Goal: Find contact information: Find contact information

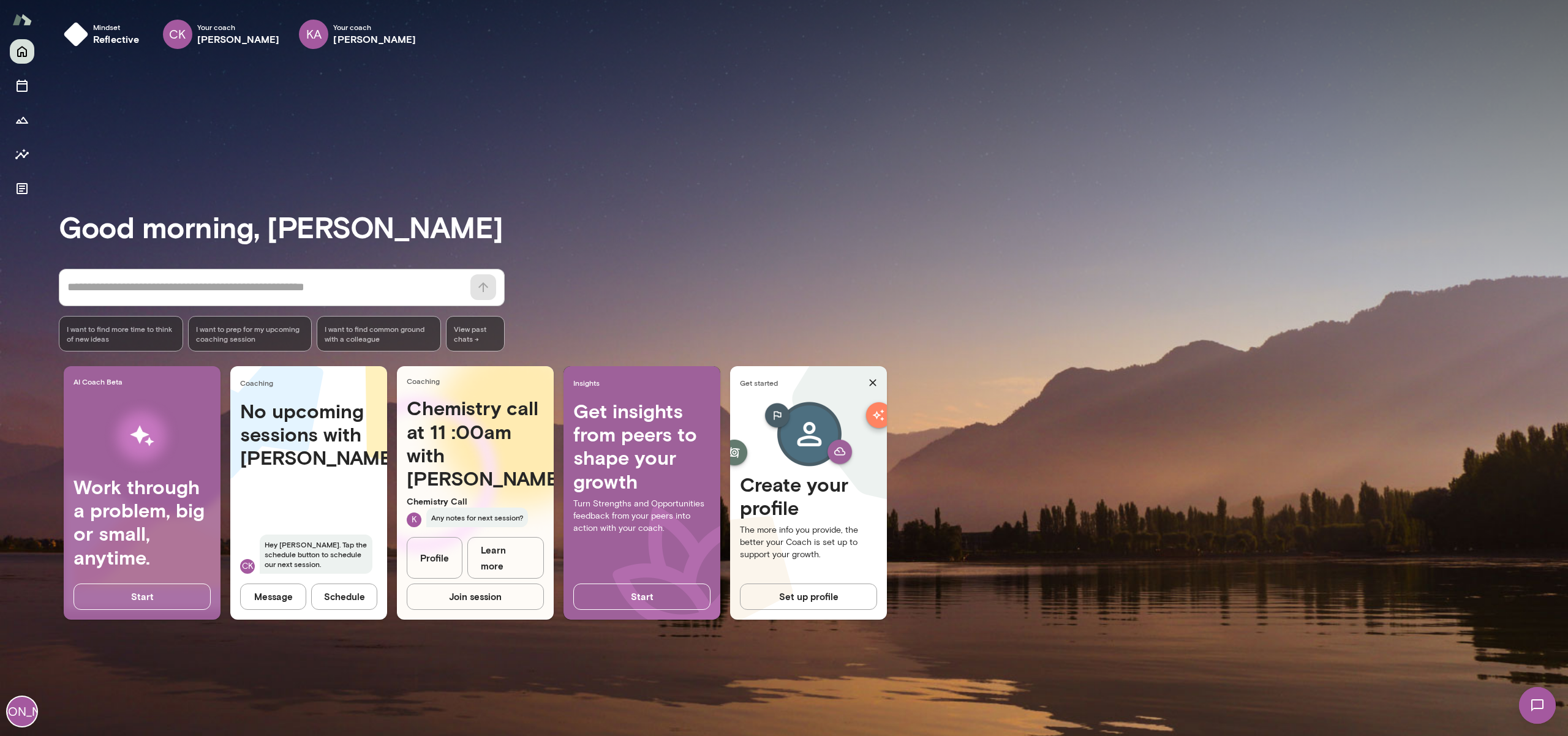
click at [448, 562] on link "Profile" at bounding box center [435, 558] width 56 height 42
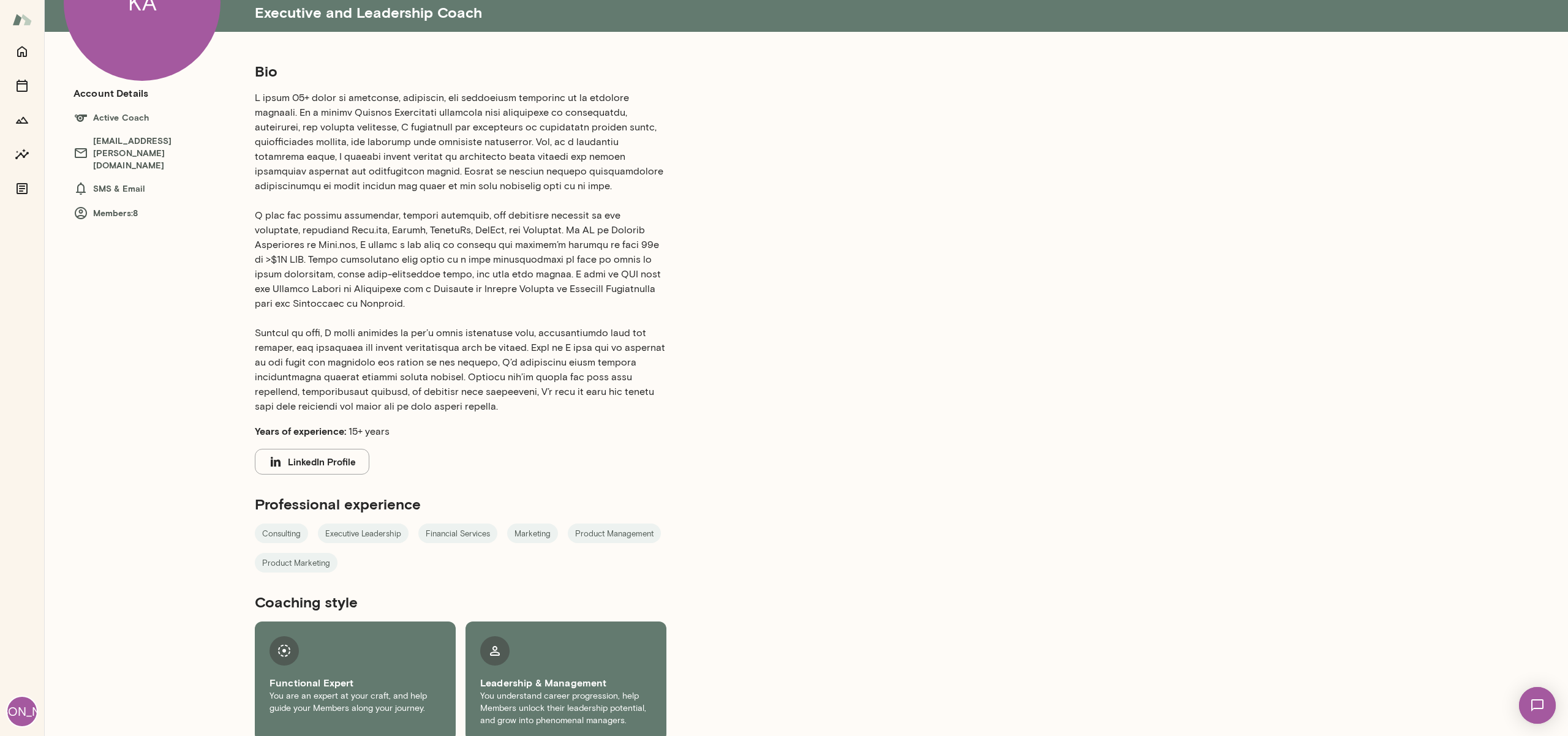
scroll to position [140, 0]
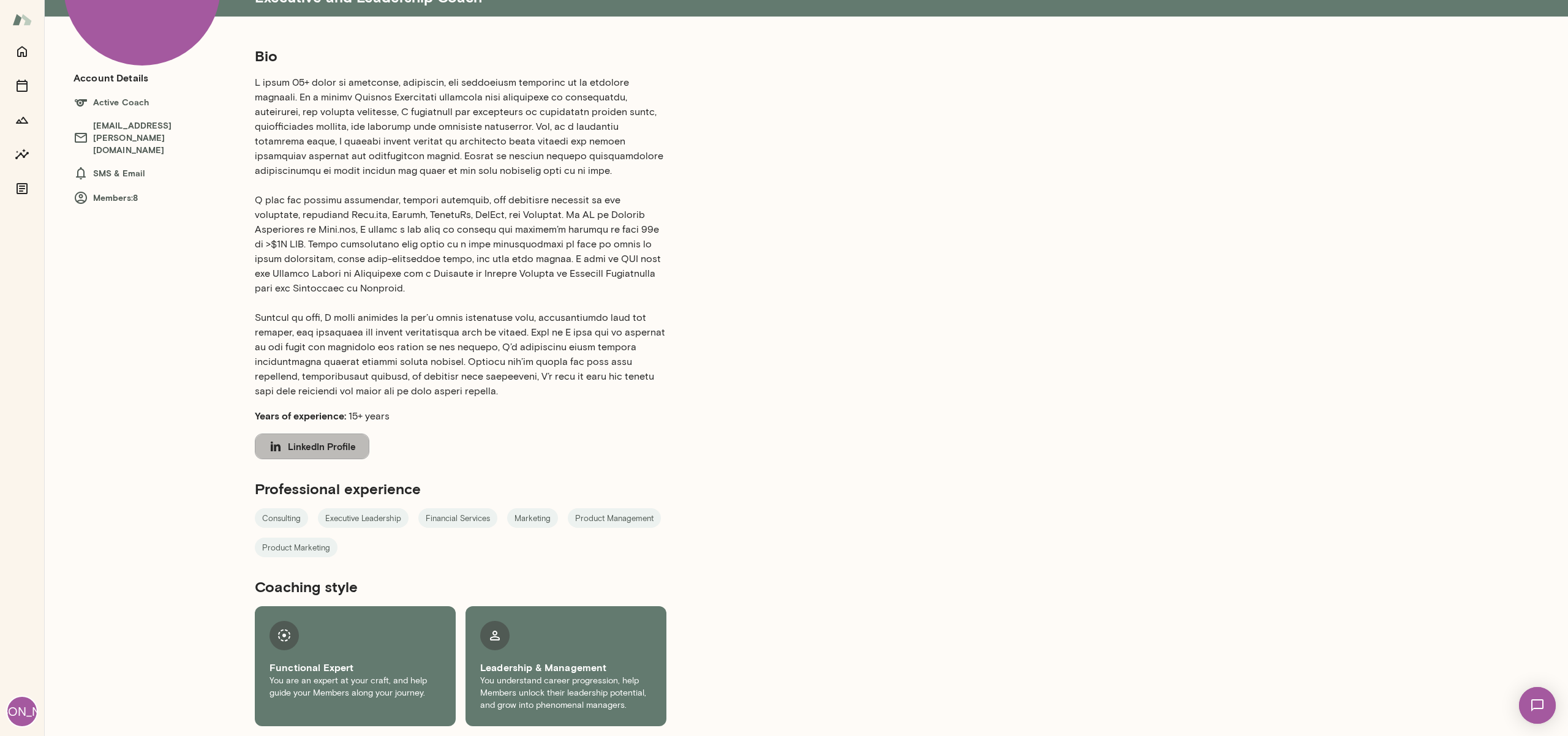
click at [328, 448] on button "LinkedIn Profile" at bounding box center [312, 446] width 114 height 26
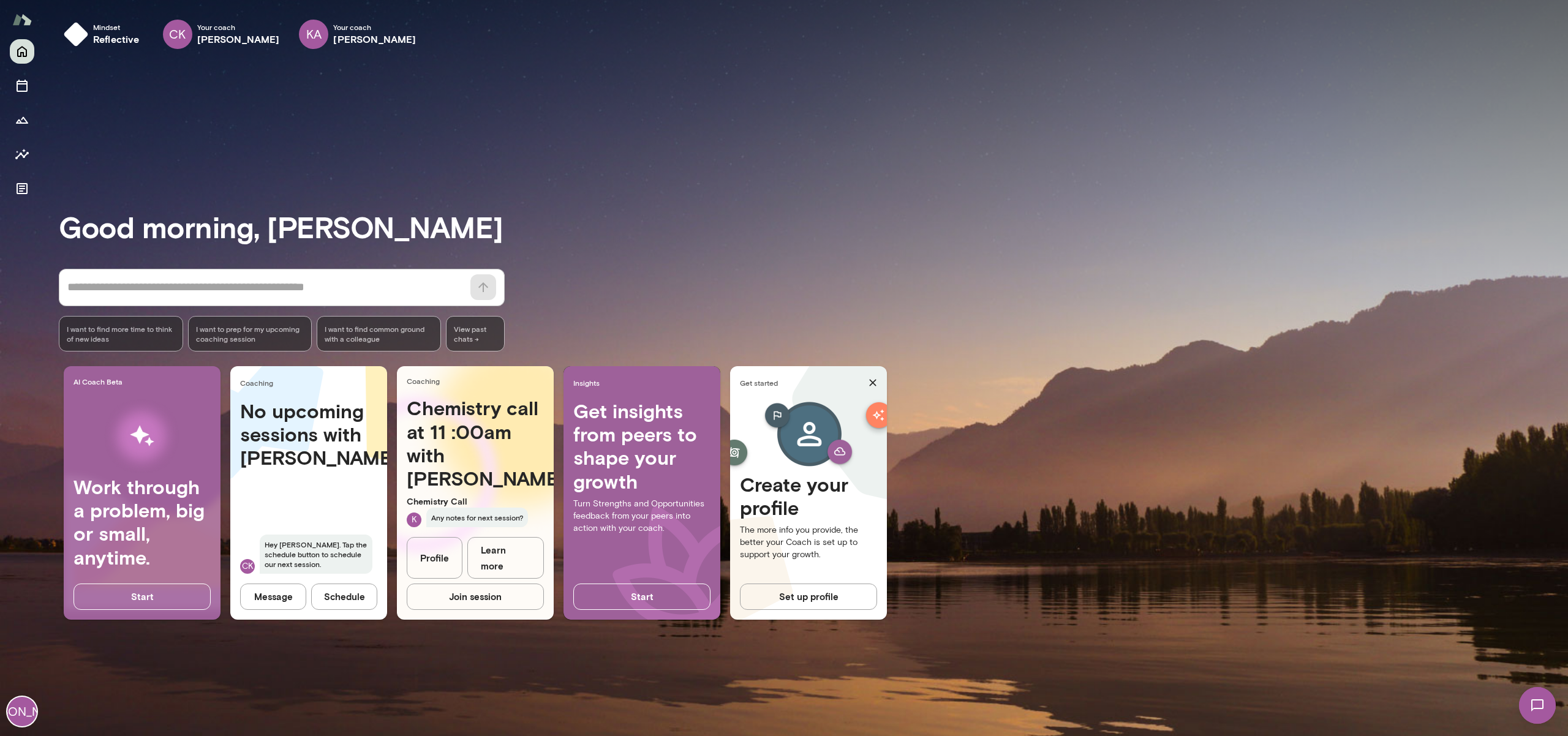
click at [444, 567] on link "Profile" at bounding box center [435, 558] width 56 height 42
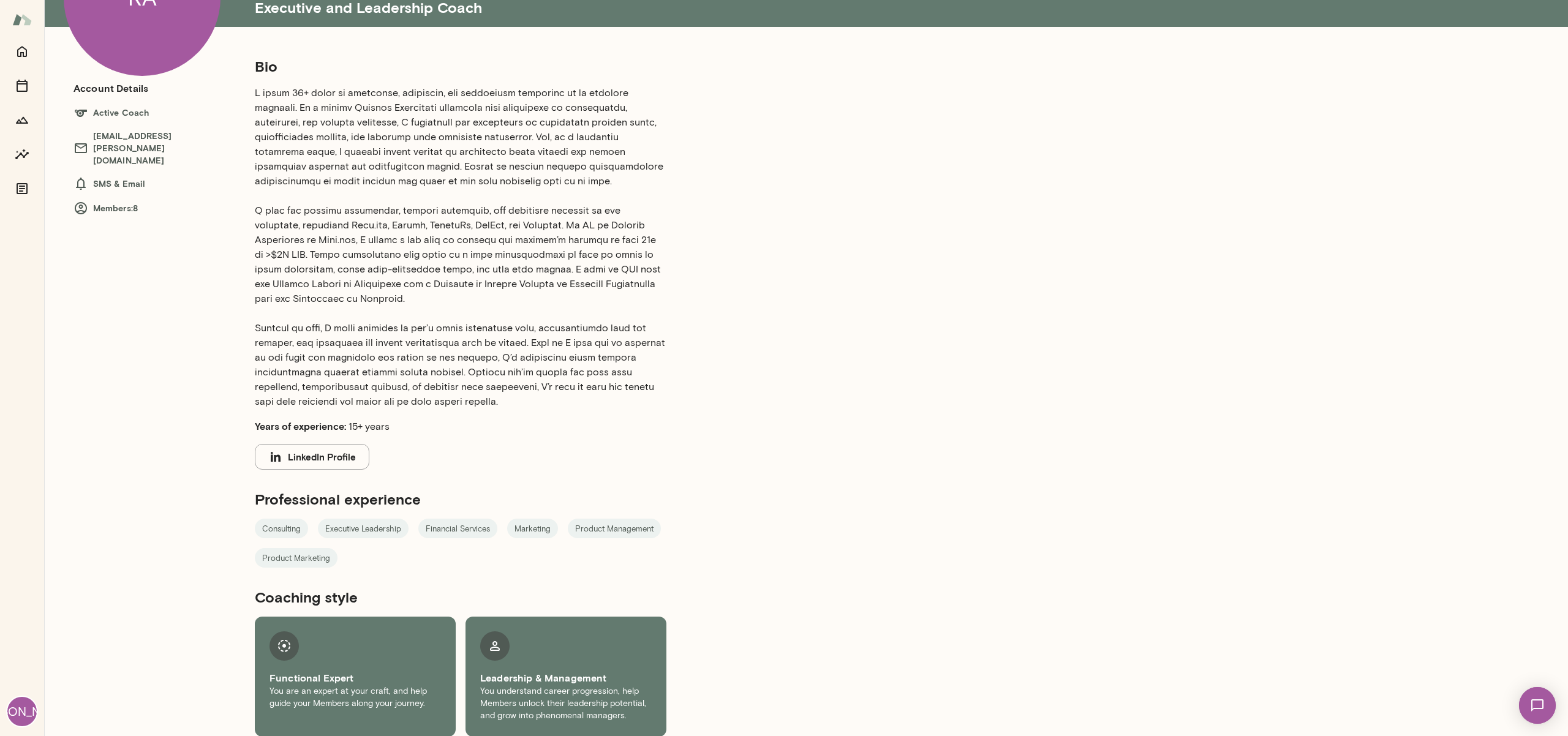
scroll to position [140, 0]
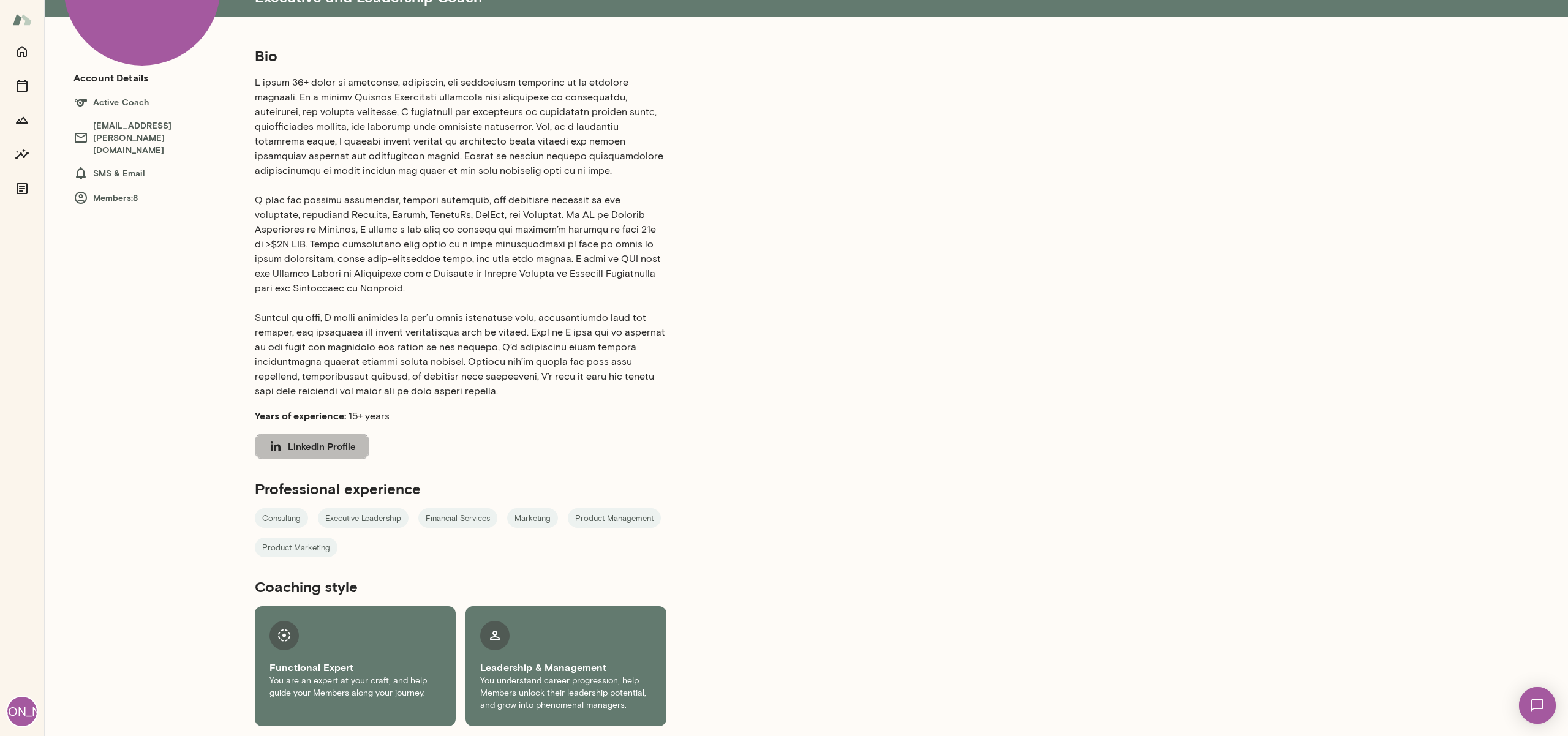
click at [329, 449] on button "LinkedIn Profile" at bounding box center [312, 446] width 114 height 26
